Goal: Transaction & Acquisition: Download file/media

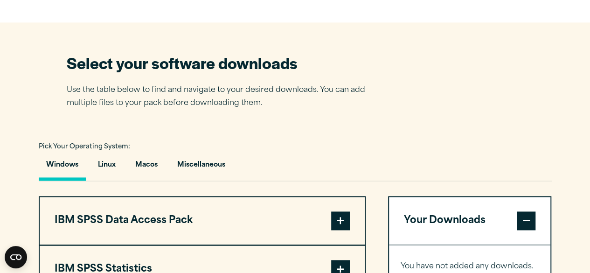
scroll to position [700, 0]
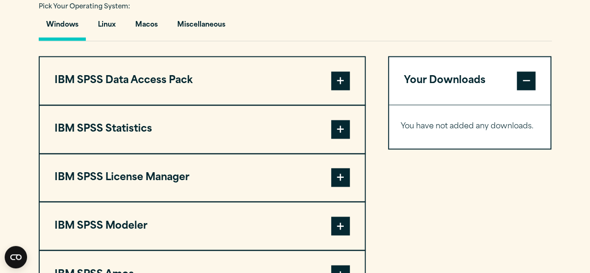
click at [342, 129] on span at bounding box center [340, 129] width 19 height 19
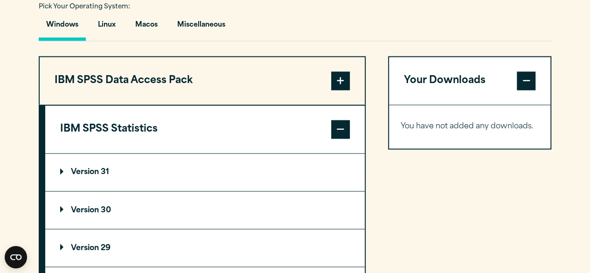
scroll to position [746, 0]
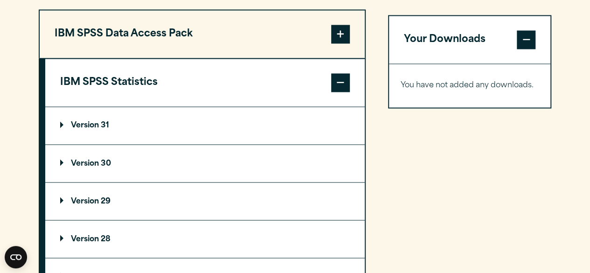
click at [62, 160] on p "Version 30" at bounding box center [85, 163] width 51 height 7
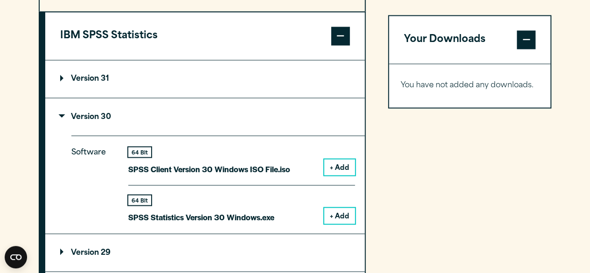
scroll to position [840, 0]
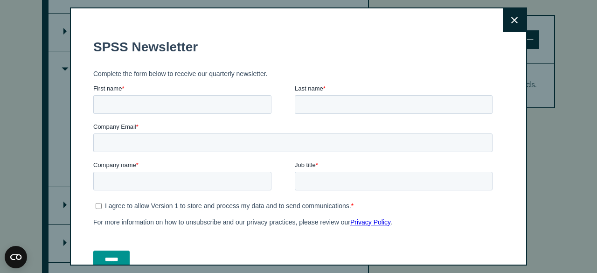
click at [511, 20] on icon at bounding box center [514, 20] width 7 height 7
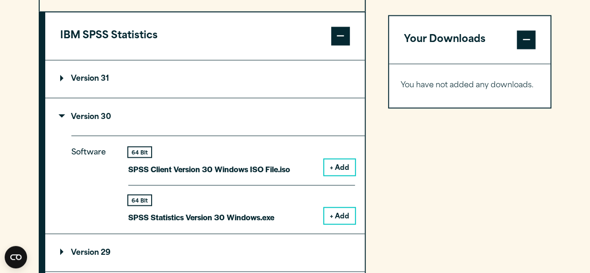
scroll to position [653, 0]
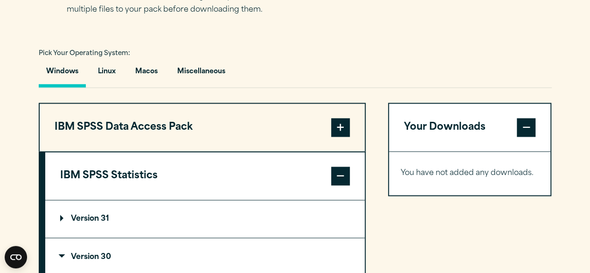
click at [341, 121] on span at bounding box center [340, 127] width 19 height 19
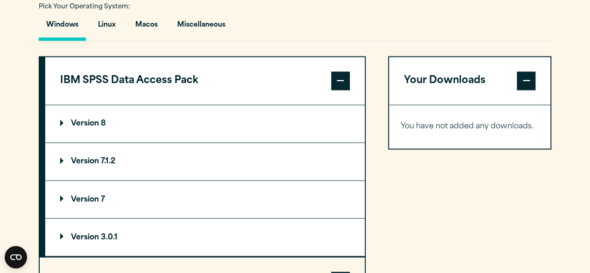
scroll to position [886, 0]
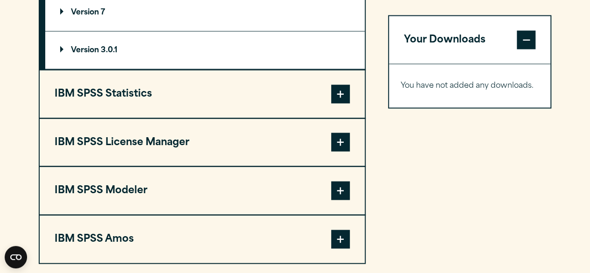
click at [342, 91] on span at bounding box center [340, 94] width 19 height 19
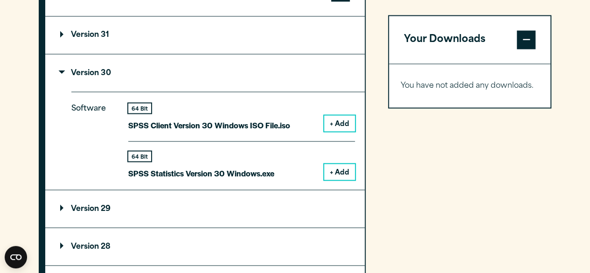
scroll to position [790, 0]
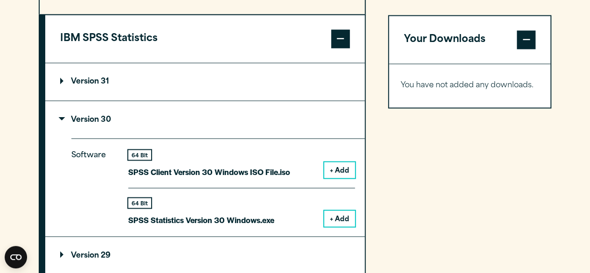
click at [64, 113] on summary "Version 30" at bounding box center [205, 119] width 320 height 37
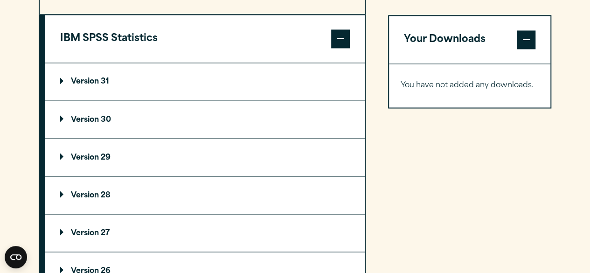
click at [61, 80] on p "Version 31" at bounding box center [84, 81] width 49 height 7
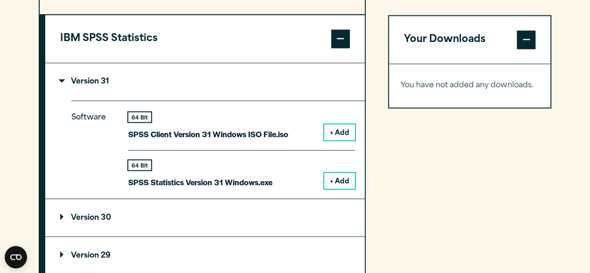
click at [61, 79] on p "Version 31" at bounding box center [84, 81] width 49 height 7
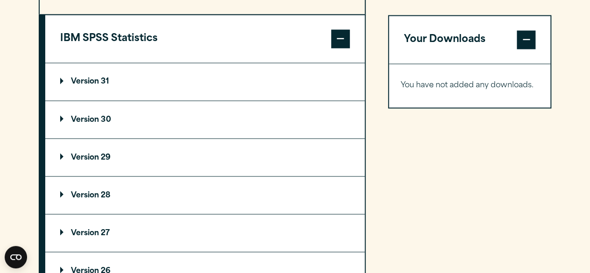
click at [61, 116] on p "Version 30" at bounding box center [85, 119] width 51 height 7
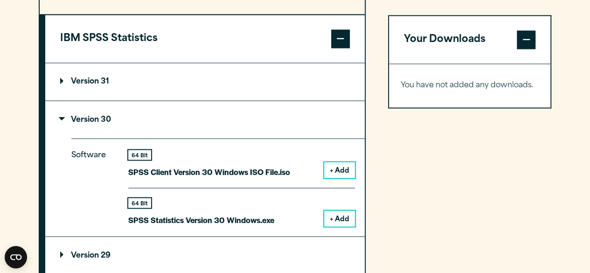
scroll to position [884, 0]
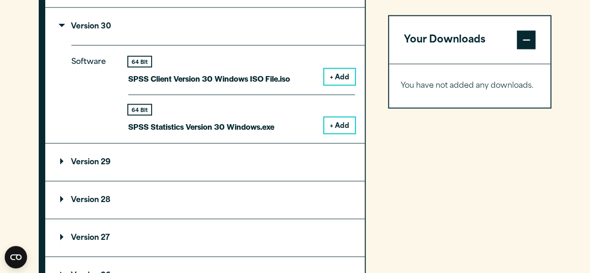
click at [334, 123] on button "+ Add" at bounding box center [339, 125] width 31 height 16
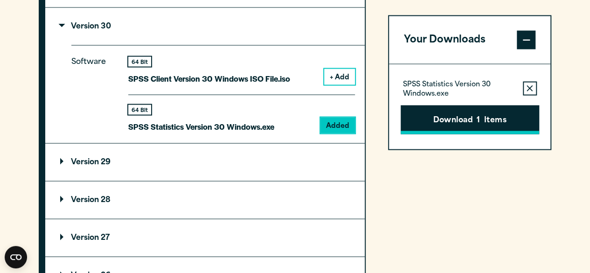
click at [484, 121] on button "Download 1 Items" at bounding box center [470, 119] width 139 height 29
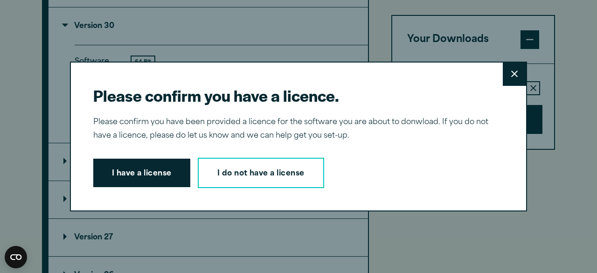
click at [112, 170] on button "I have a license" at bounding box center [141, 173] width 97 height 29
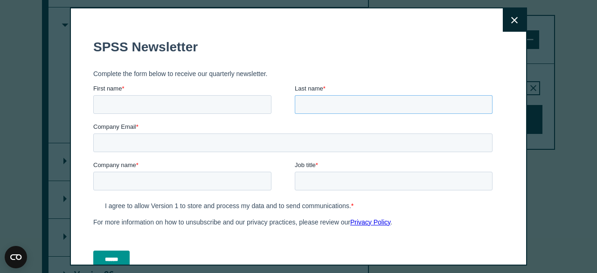
click at [452, 100] on input "Last name *" at bounding box center [394, 104] width 198 height 19
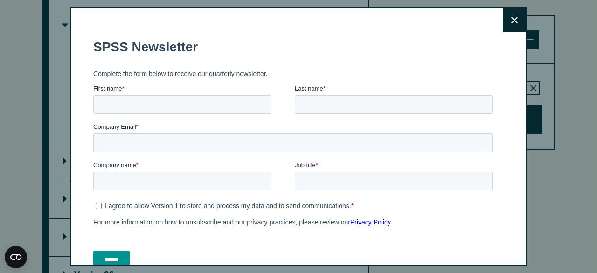
click at [511, 17] on icon at bounding box center [514, 20] width 7 height 7
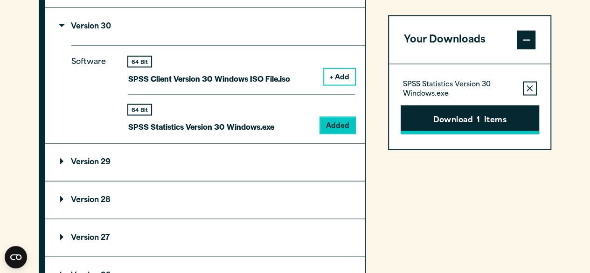
click at [439, 124] on button "Download 1 Items" at bounding box center [470, 119] width 139 height 29
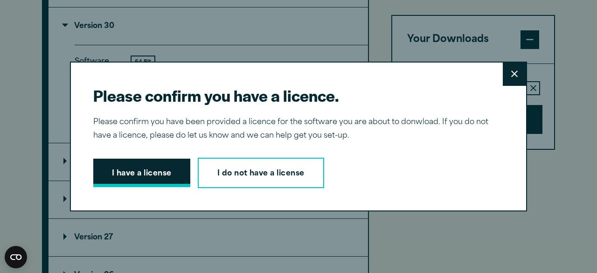
click at [159, 171] on button "I have a license" at bounding box center [141, 173] width 97 height 29
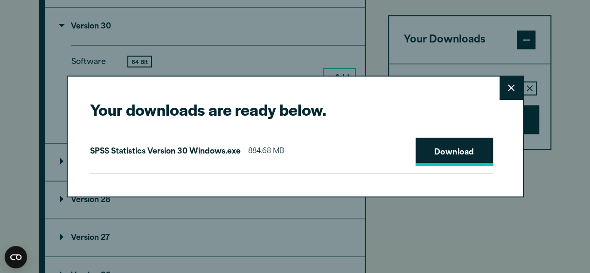
click at [439, 151] on link "Download" at bounding box center [454, 152] width 77 height 29
